Goal: Task Accomplishment & Management: Manage account settings

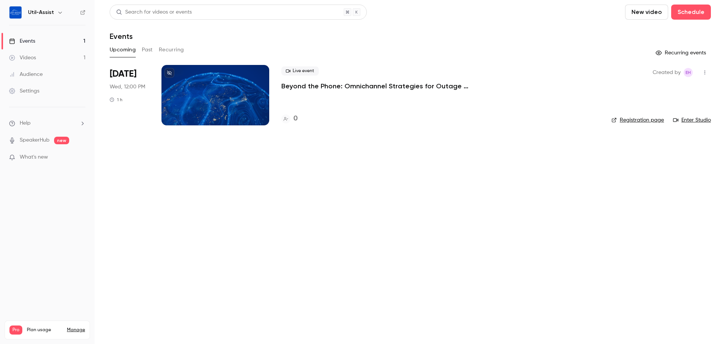
click at [147, 48] on button "Past" at bounding box center [147, 50] width 11 height 12
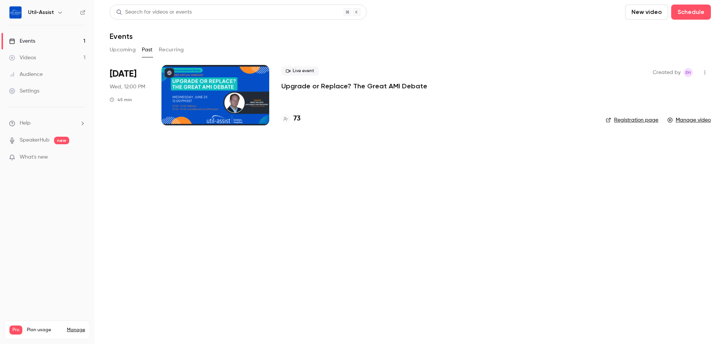
click at [297, 86] on p "Upgrade or Replace? The Great AMI Debate" at bounding box center [354, 86] width 146 height 9
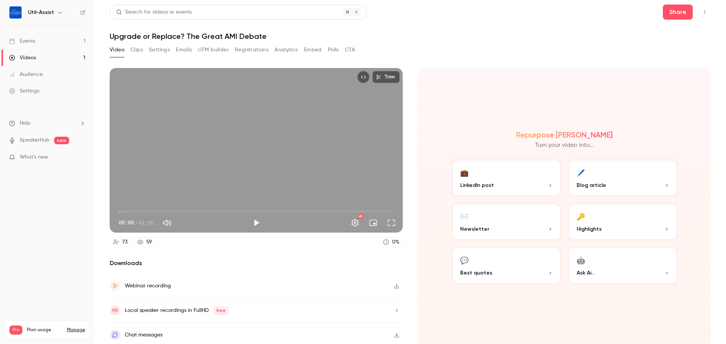
scroll to position [2, 0]
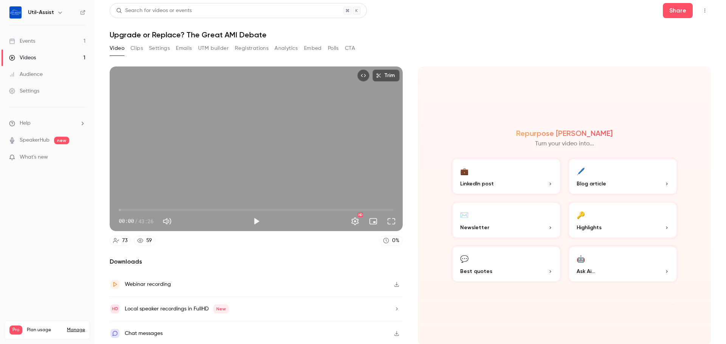
click at [163, 46] on button "Settings" at bounding box center [159, 48] width 21 height 12
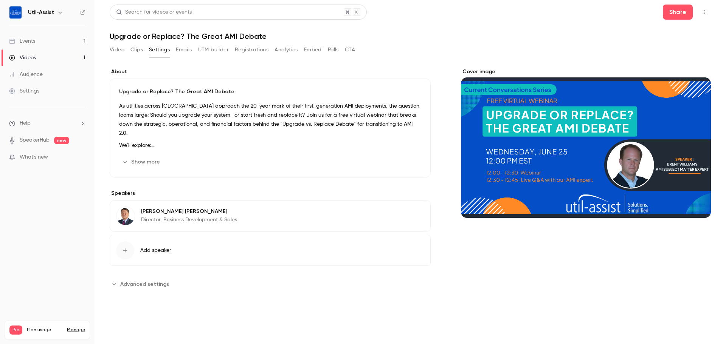
click at [118, 52] on button "Video" at bounding box center [117, 50] width 15 height 12
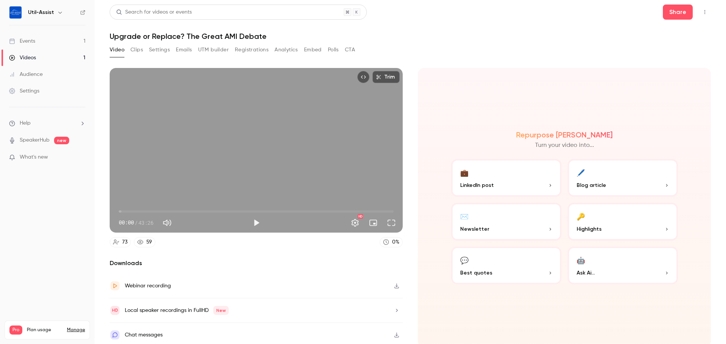
click at [44, 40] on link "Events 1" at bounding box center [47, 41] width 94 height 17
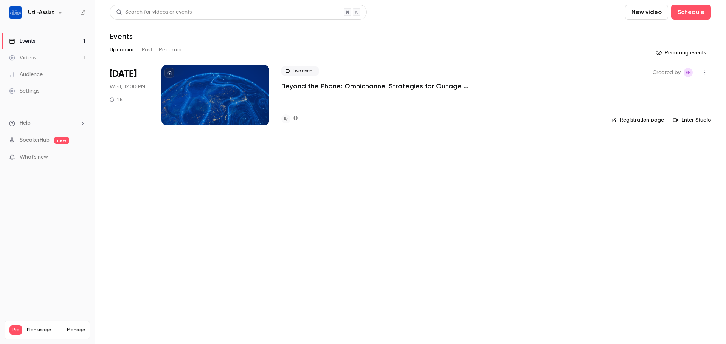
click at [147, 50] on button "Past" at bounding box center [147, 50] width 11 height 12
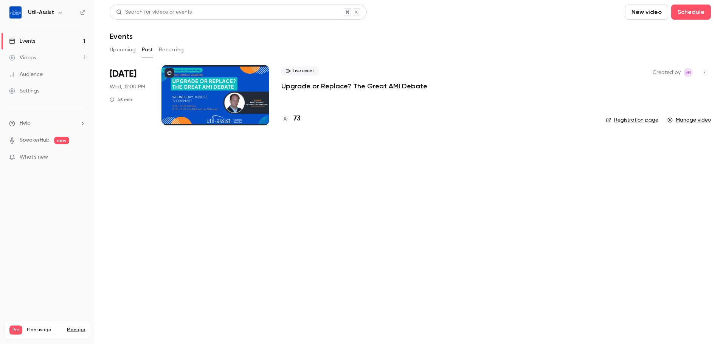
click at [227, 89] on div at bounding box center [215, 95] width 108 height 60
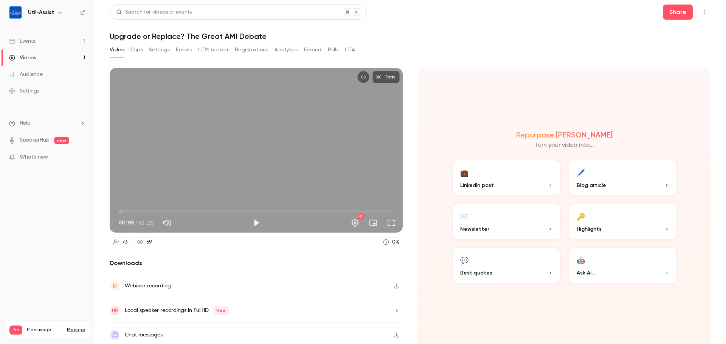
click at [149, 51] on button "Settings" at bounding box center [159, 50] width 21 height 12
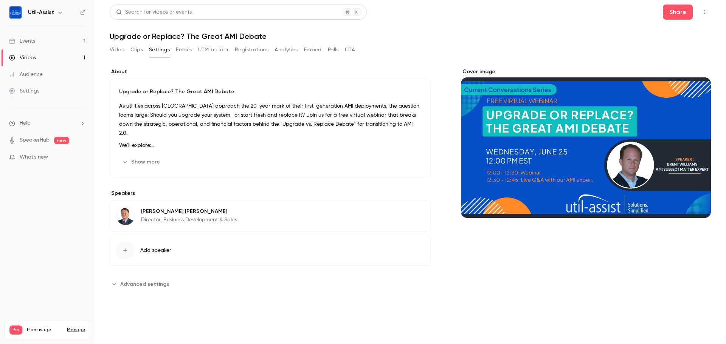
click at [170, 220] on p "Director, Business Development & Sales" at bounding box center [189, 220] width 96 height 8
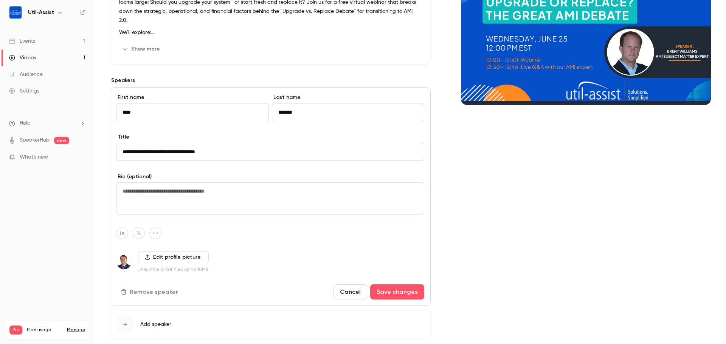
scroll to position [113, 0]
click at [159, 267] on div "Edit profile picture JPG, PNG or GIF files up to 10MB" at bounding box center [173, 261] width 71 height 21
click at [169, 252] on div "**********" at bounding box center [270, 196] width 321 height 219
click at [168, 256] on label "Edit profile picture" at bounding box center [173, 257] width 71 height 12
click at [0, 0] on input "Edit profile picture" at bounding box center [0, 0] width 0 height 0
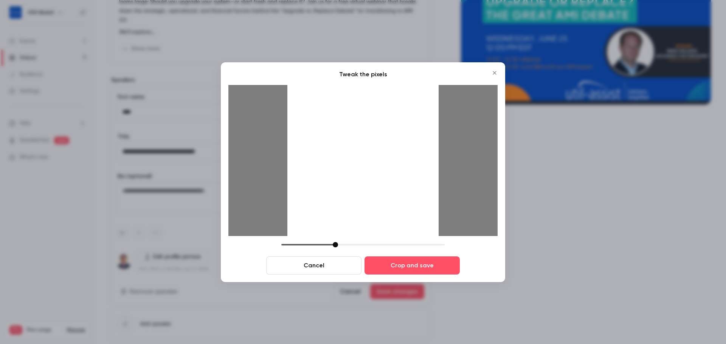
click at [430, 262] on button "Crop and save" at bounding box center [411, 266] width 95 height 18
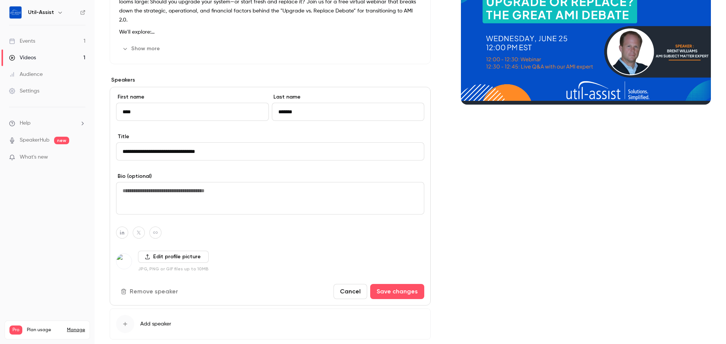
drag, startPoint x: 161, startPoint y: 116, endPoint x: 113, endPoint y: 115, distance: 48.0
click at [113, 115] on div "**********" at bounding box center [270, 196] width 321 height 219
paste input "**********"
drag, startPoint x: 158, startPoint y: 115, endPoint x: 139, endPoint y: 114, distance: 19.7
click at [139, 114] on input "**********" at bounding box center [192, 112] width 153 height 18
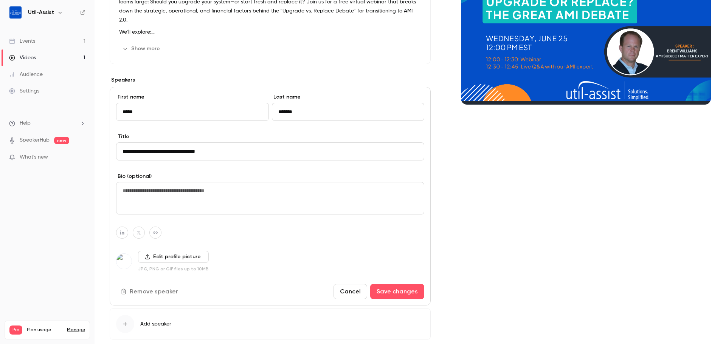
type input "*****"
drag, startPoint x: 320, startPoint y: 123, endPoint x: 247, endPoint y: 123, distance: 72.6
click at [247, 123] on div "First name ***** Last name *******" at bounding box center [270, 113] width 308 height 40
click at [299, 116] on input "*******" at bounding box center [348, 112] width 153 height 18
drag, startPoint x: 305, startPoint y: 116, endPoint x: 255, endPoint y: 115, distance: 50.3
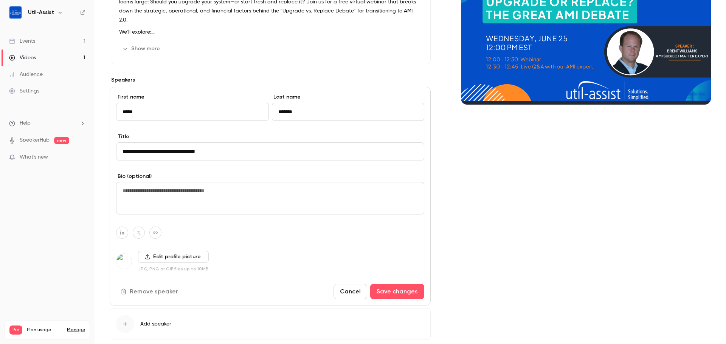
click at [255, 115] on div "First name ***** Last name *******" at bounding box center [270, 113] width 308 height 40
paste input "*"
type input "********"
drag, startPoint x: 229, startPoint y: 161, endPoint x: 105, endPoint y: 165, distance: 124.8
click at [104, 165] on main "Search for videos or events Share Upgrade or Replace? The Great AMI Debate Vide…" at bounding box center [409, 172] width 631 height 344
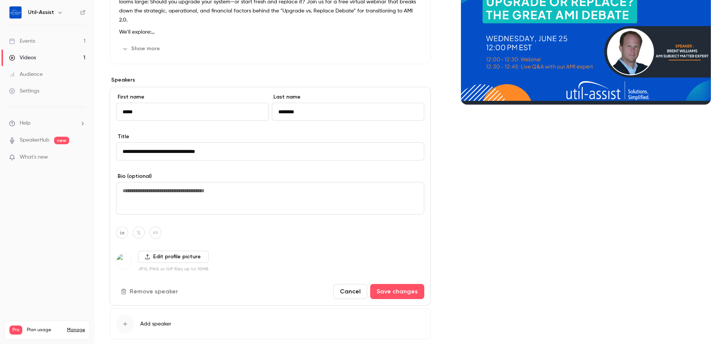
paste input
type input "**********"
click at [412, 292] on button "Save changes" at bounding box center [397, 291] width 54 height 15
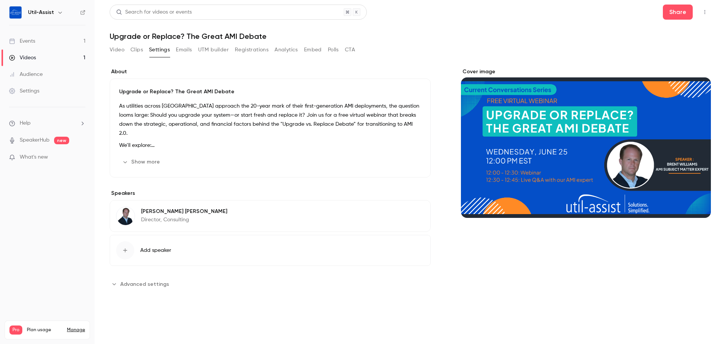
scroll to position [0, 0]
click at [43, 42] on link "Events 1" at bounding box center [47, 41] width 94 height 17
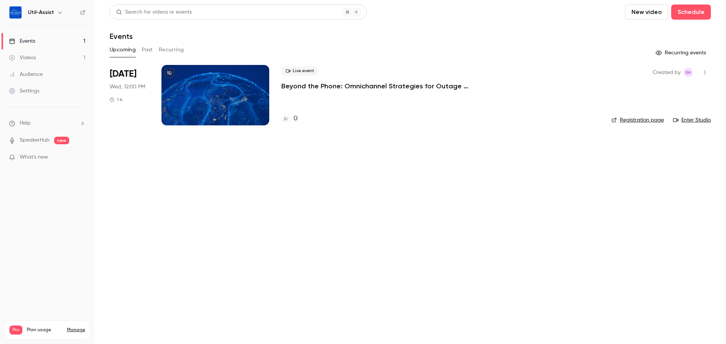
click at [150, 45] on button "Past" at bounding box center [147, 50] width 11 height 12
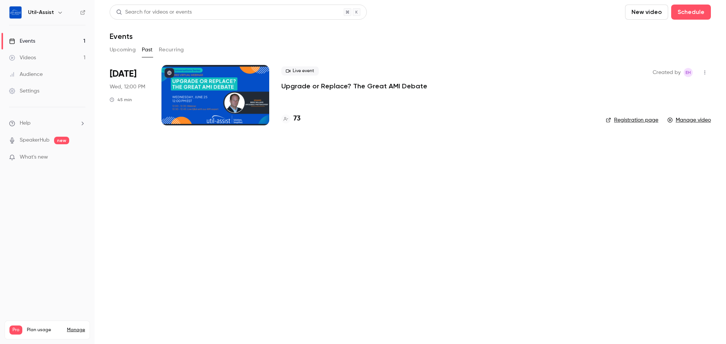
click at [637, 117] on link "Registration page" at bounding box center [631, 120] width 53 height 8
click at [240, 77] on div at bounding box center [215, 95] width 108 height 60
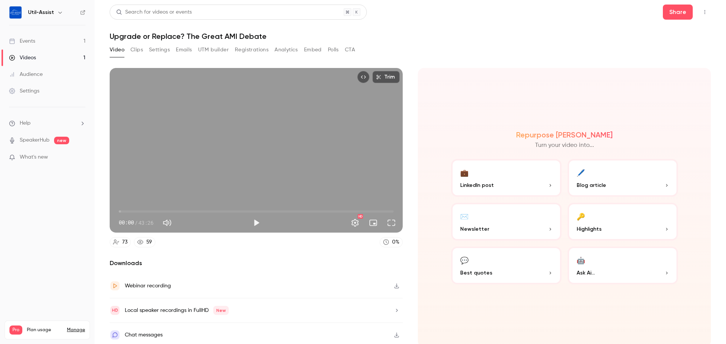
click at [159, 49] on button "Settings" at bounding box center [159, 50] width 21 height 12
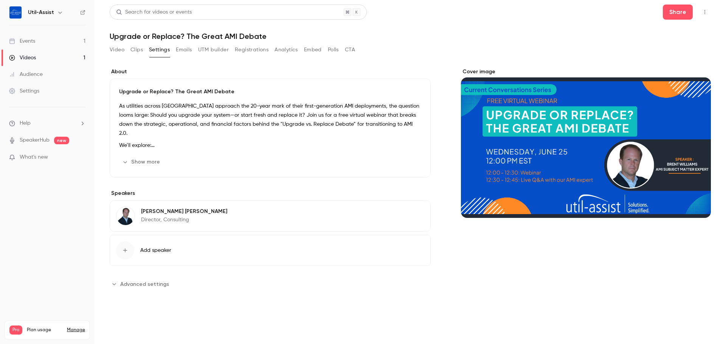
click at [40, 41] on link "Events 1" at bounding box center [47, 41] width 94 height 17
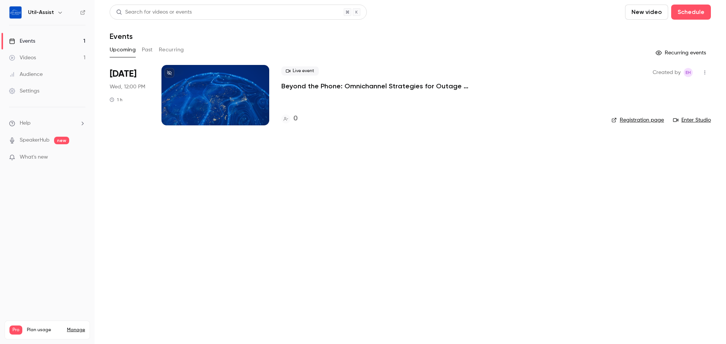
click at [208, 94] on div at bounding box center [215, 95] width 108 height 60
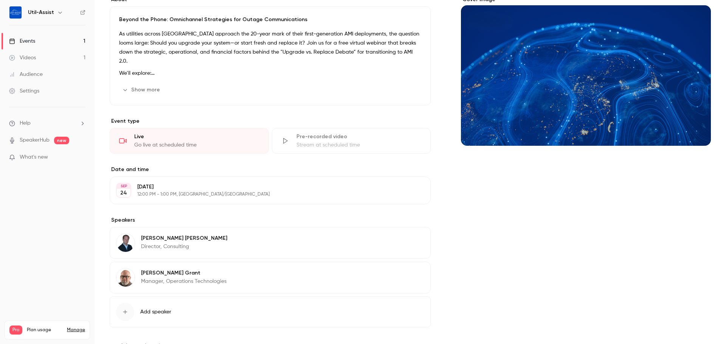
scroll to position [76, 0]
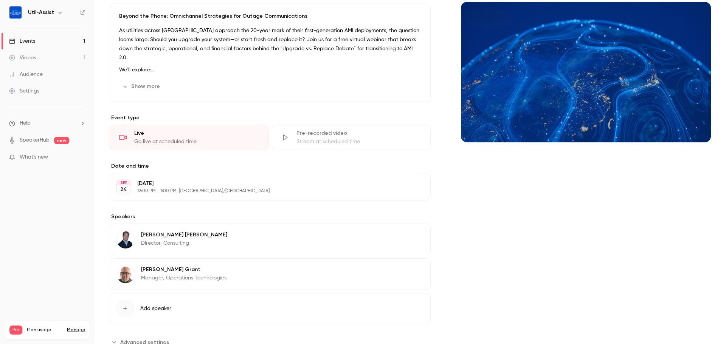
click at [223, 237] on div "Brent Williams Director, Consulting Edit" at bounding box center [270, 240] width 321 height 32
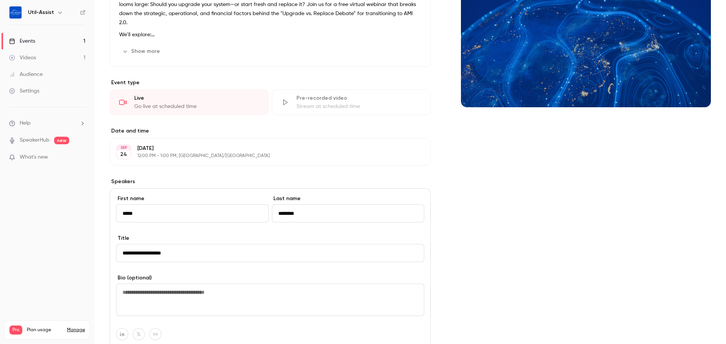
scroll to position [227, 0]
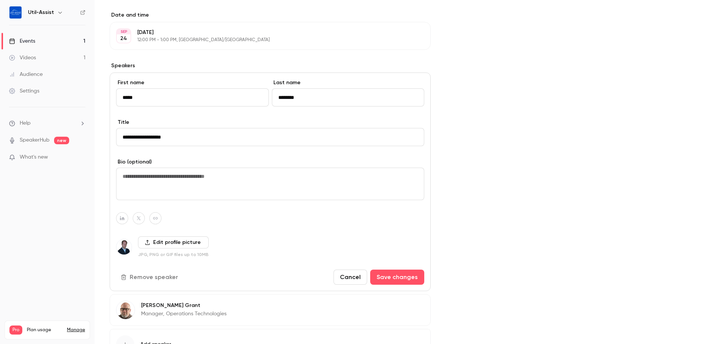
click at [346, 278] on button "Cancel" at bounding box center [350, 277] width 34 height 15
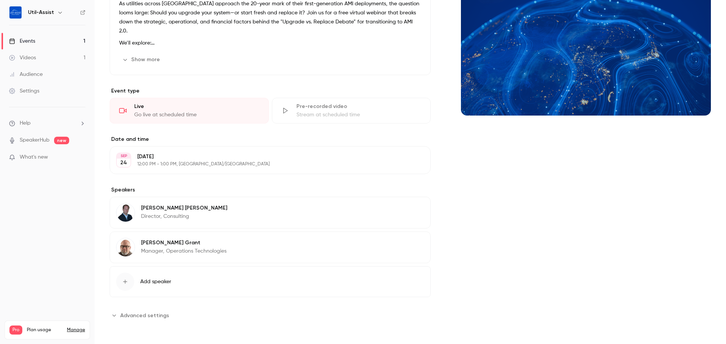
click at [172, 245] on p "Jeff Grant" at bounding box center [183, 243] width 85 height 8
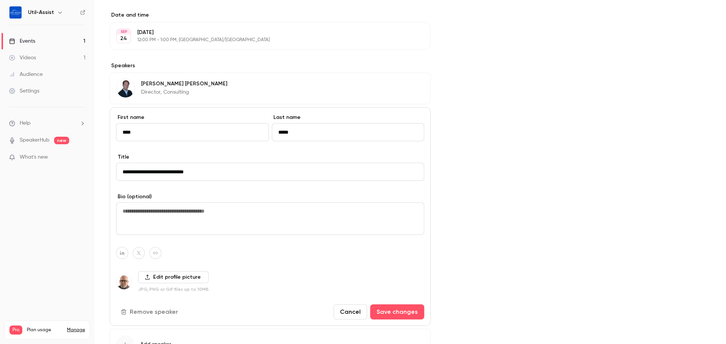
click at [342, 315] on button "Cancel" at bounding box center [350, 312] width 34 height 15
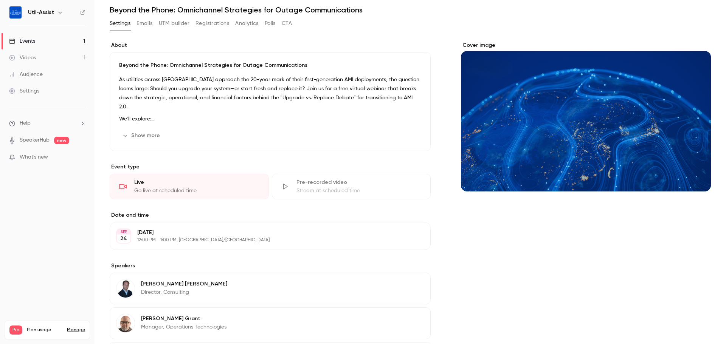
scroll to position [0, 0]
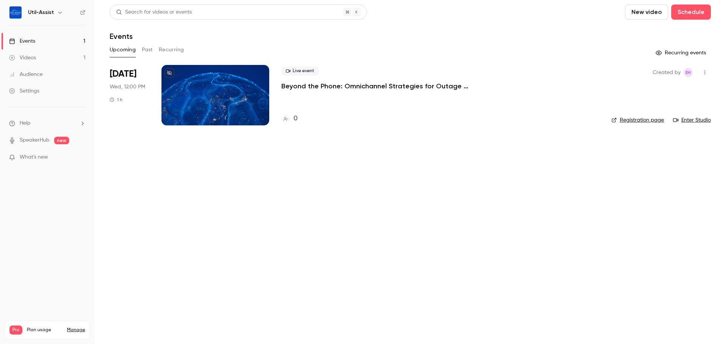
click at [36, 56] on div "Videos" at bounding box center [22, 58] width 27 height 8
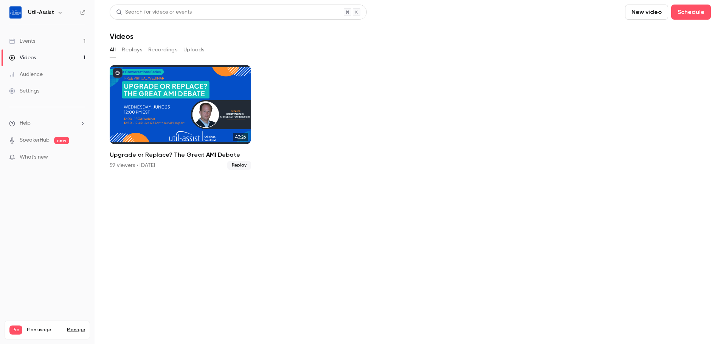
click at [59, 40] on link "Events 1" at bounding box center [47, 41] width 94 height 17
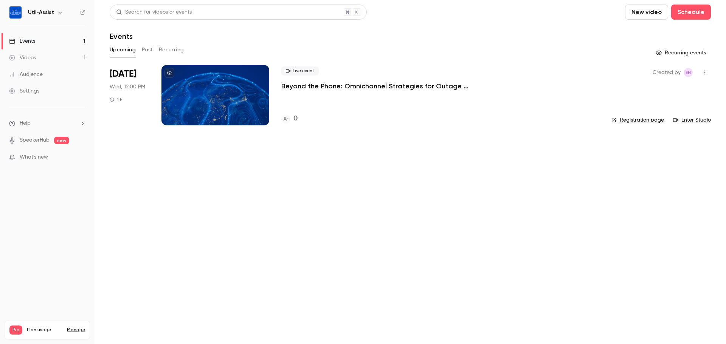
click at [147, 48] on button "Past" at bounding box center [147, 50] width 11 height 12
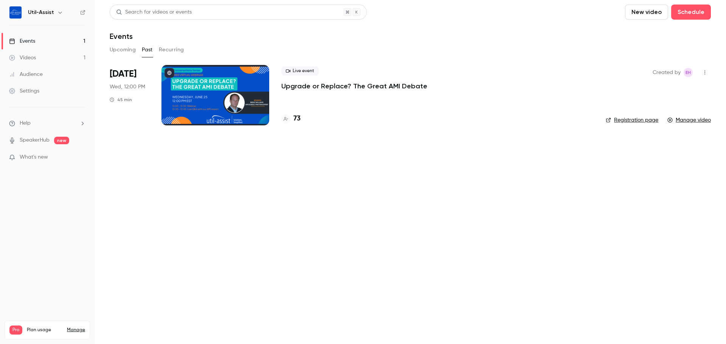
click at [122, 46] on button "Upcoming" at bounding box center [123, 50] width 26 height 12
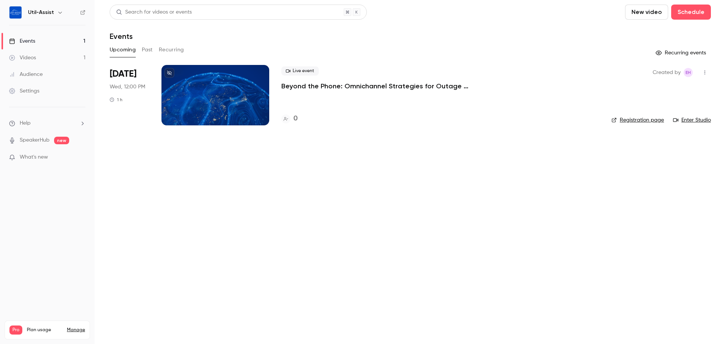
click at [246, 81] on div at bounding box center [215, 95] width 108 height 60
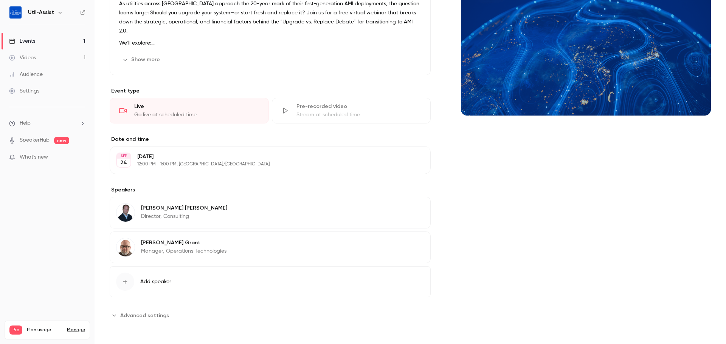
click at [147, 313] on span "Advanced settings" at bounding box center [144, 316] width 49 height 8
